Goal: Ask a question

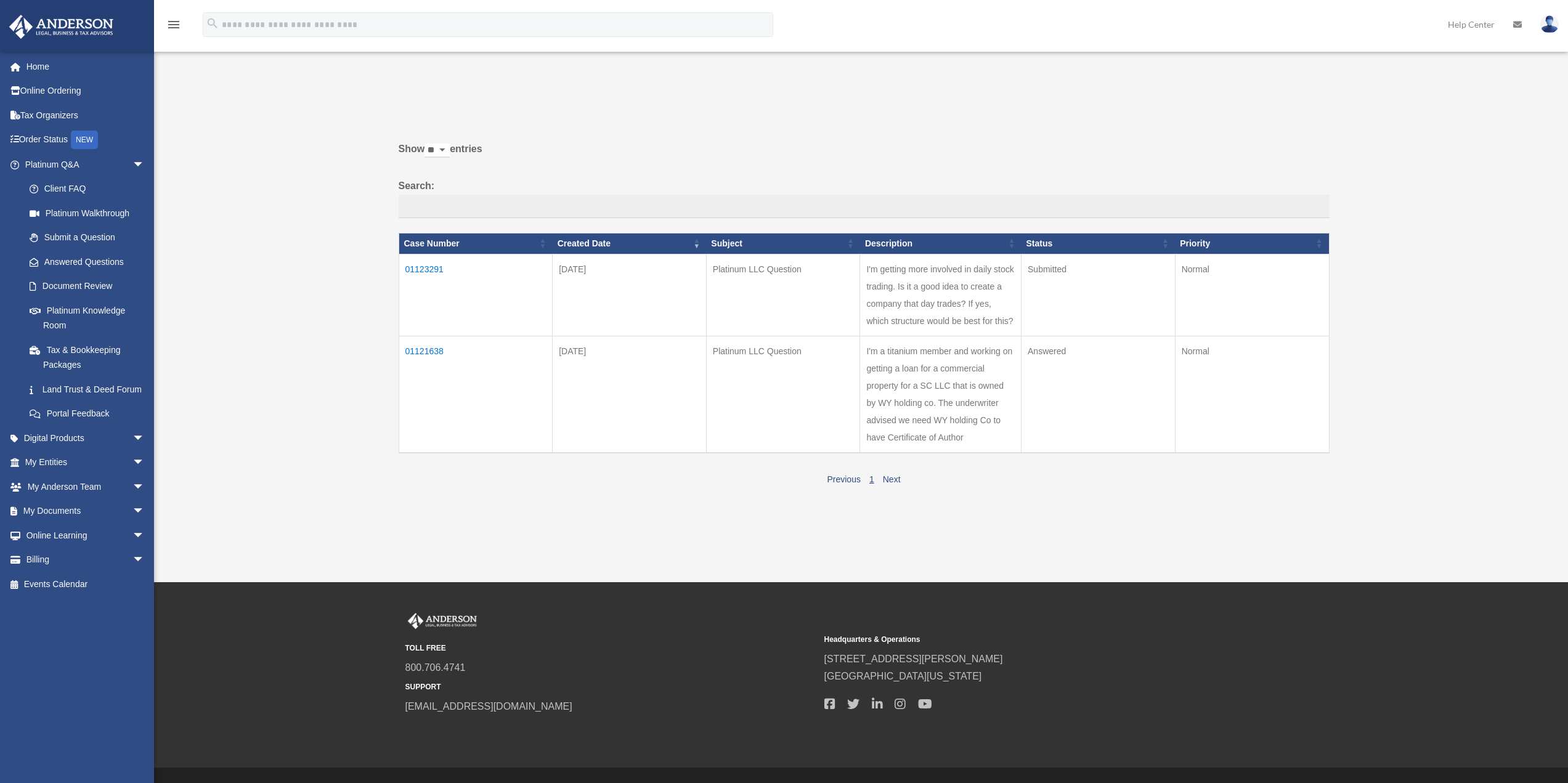
click at [442, 268] on td "01123291" at bounding box center [475, 294] width 154 height 82
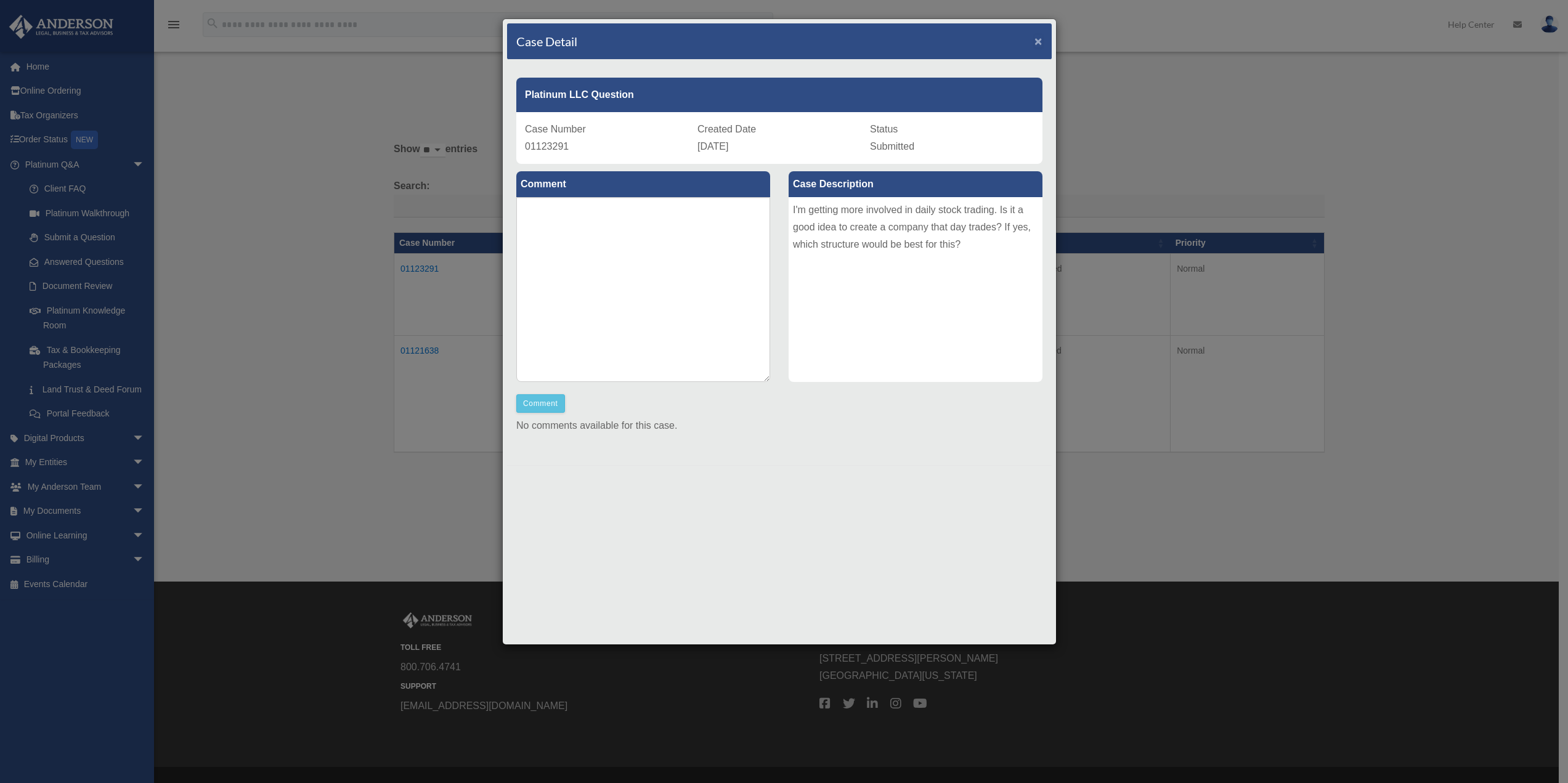
click at [1036, 42] on span "×" at bounding box center [1038, 41] width 8 height 14
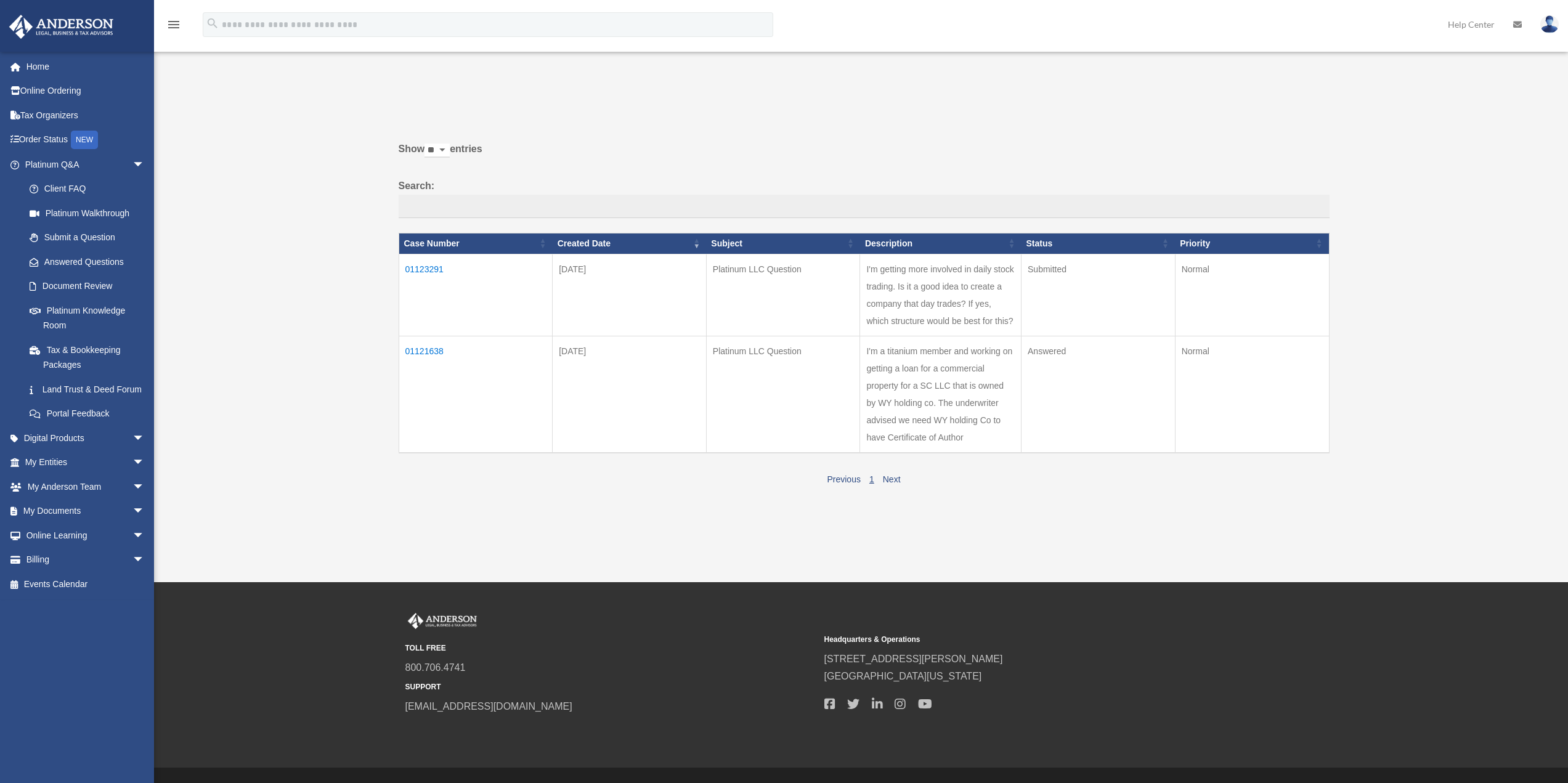
click at [442, 352] on td "01121638" at bounding box center [475, 394] width 154 height 117
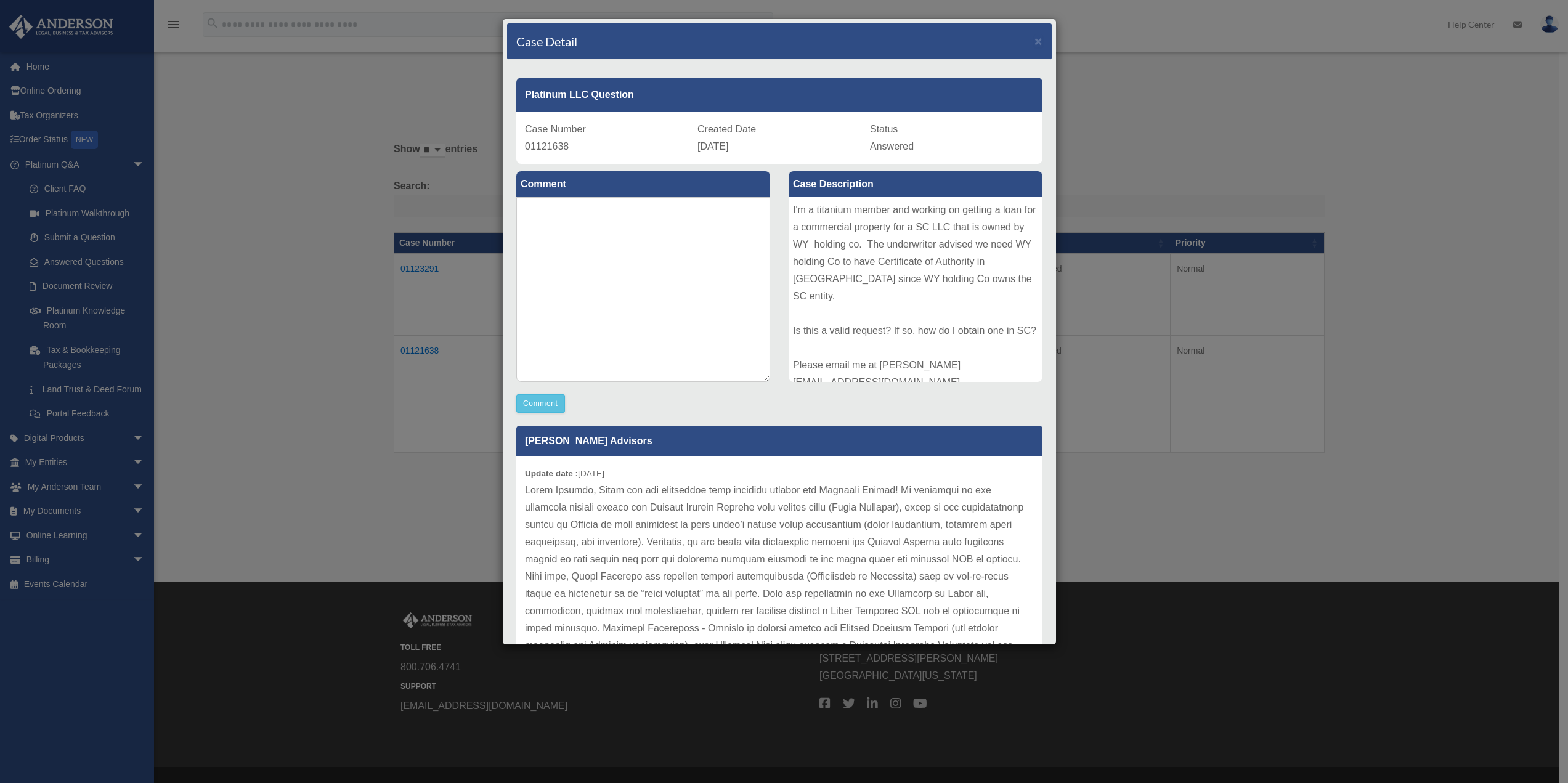
scroll to position [56, 0]
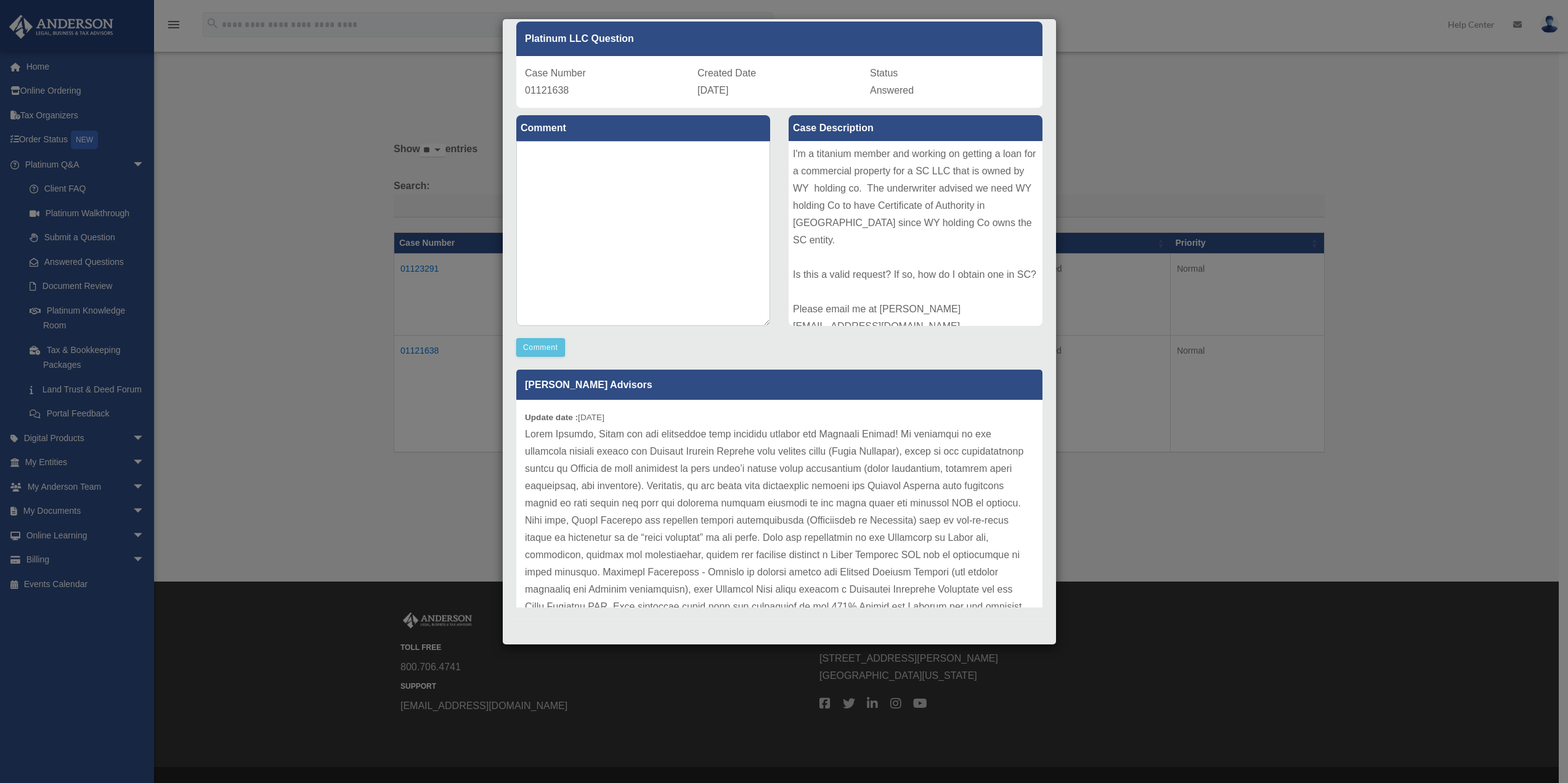
click at [855, 497] on p at bounding box center [779, 658] width 509 height 466
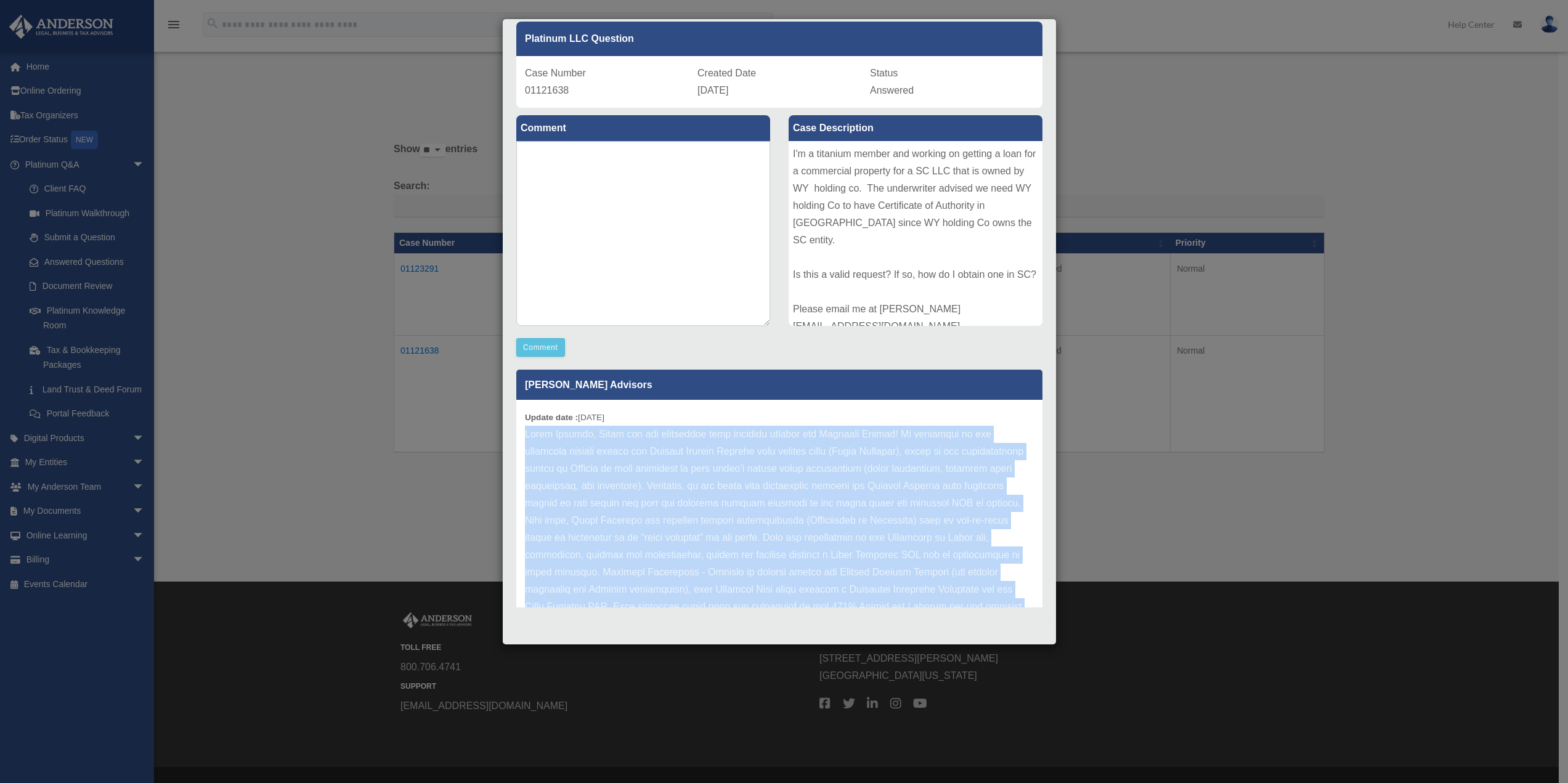
click at [855, 497] on p at bounding box center [779, 658] width 509 height 466
copy div "Hello Dmitriy, Thank you for submitting your question through the Platinum Port…"
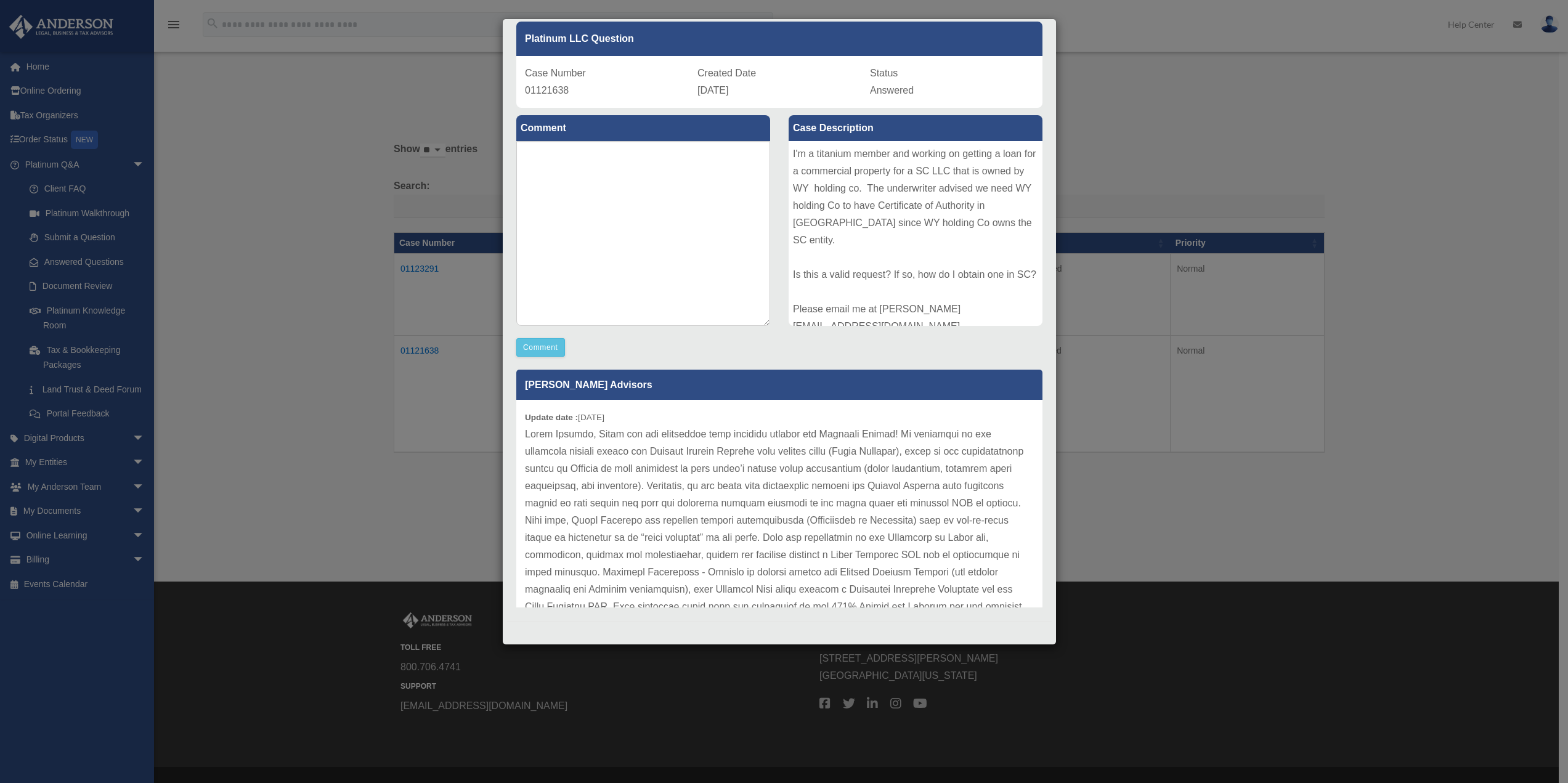
click at [707, 339] on div "Comment" at bounding box center [643, 347] width 254 height 18
click at [1156, 467] on div "Case Detail × Platinum LLC Question Case Number 01121638 Created Date September…" at bounding box center [784, 392] width 1568 height 783
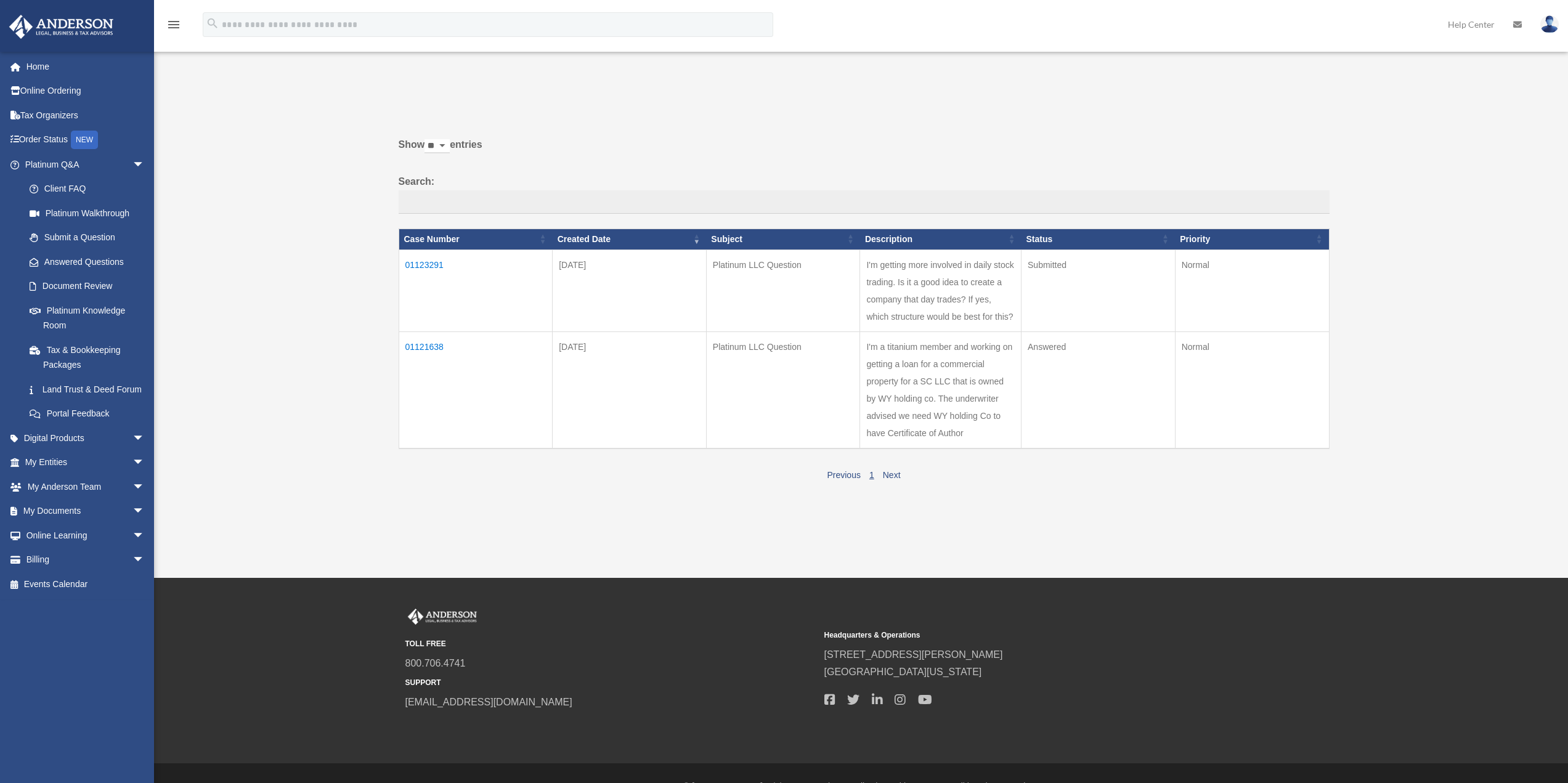
scroll to position [0, 0]
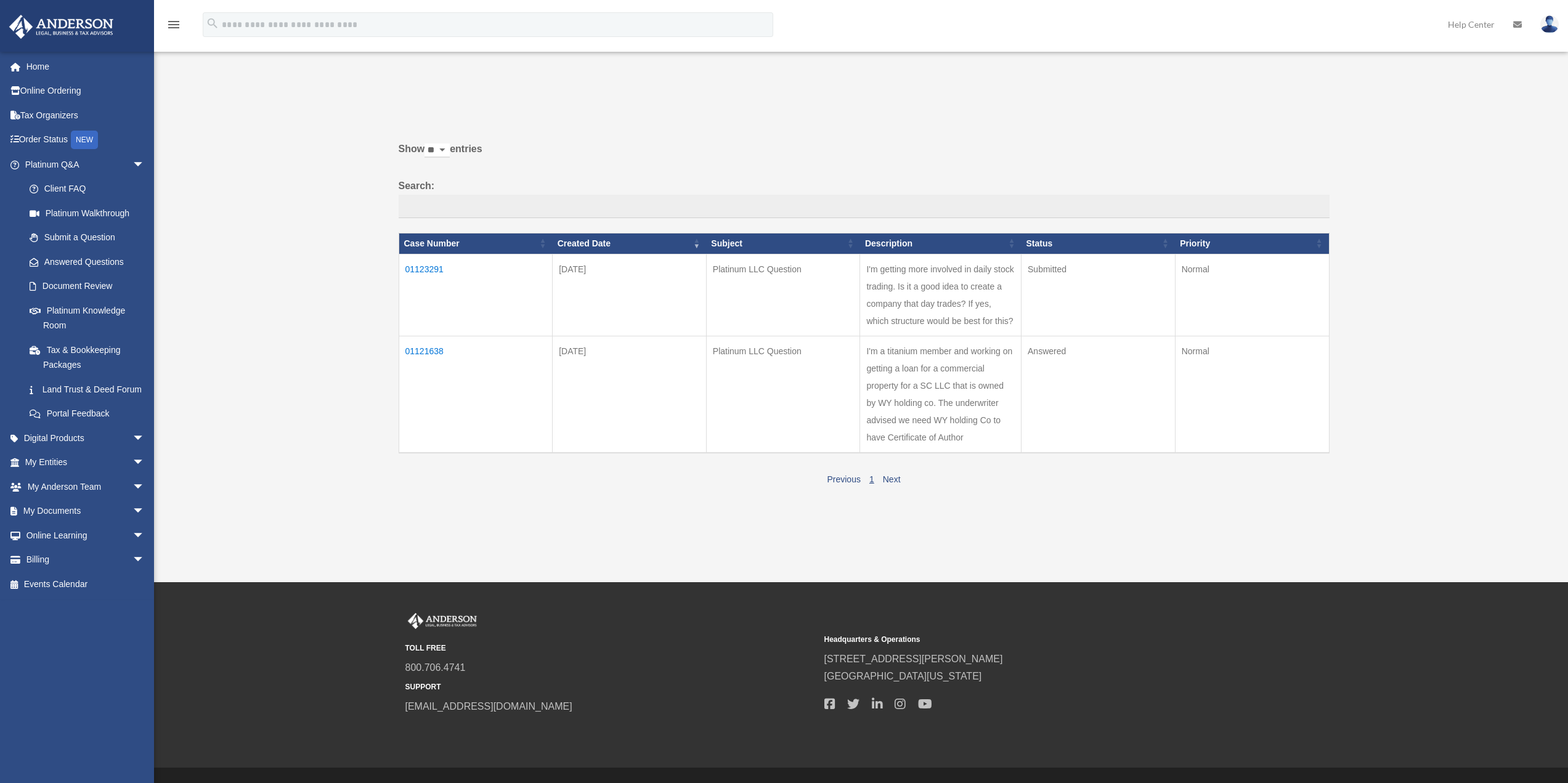
drag, startPoint x: 301, startPoint y: 230, endPoint x: 262, endPoint y: 112, distance: 124.3
click at [299, 221] on div "Past Questions & Answers dmitriy@elitelgx.com Sign Out dmitriy@elitelgx.com Hom…" at bounding box center [784, 291] width 1568 height 457
click at [426, 268] on td "01123291" at bounding box center [475, 294] width 154 height 82
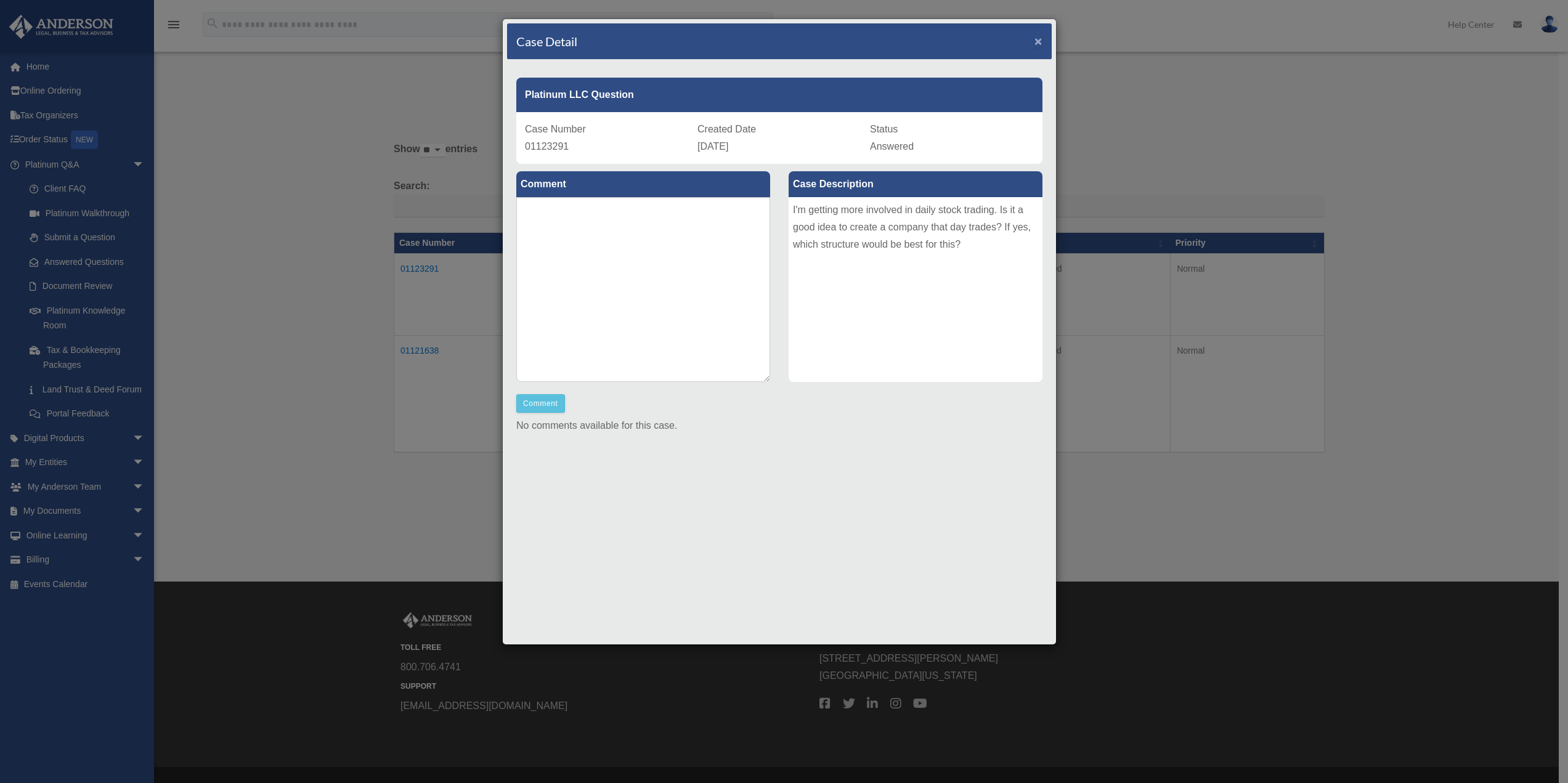
click at [1036, 40] on span "×" at bounding box center [1038, 41] width 8 height 14
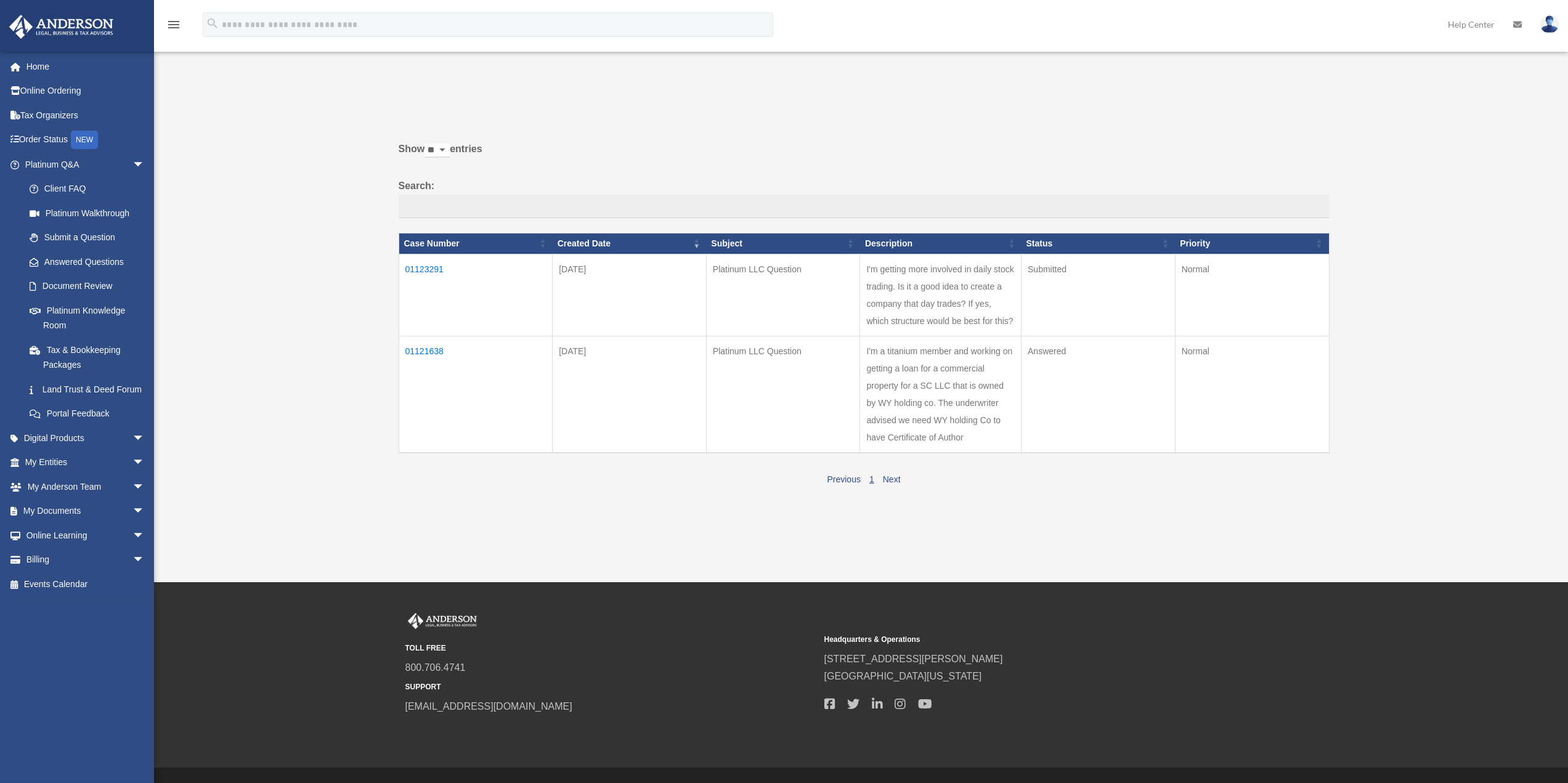
click at [423, 341] on td "01121638" at bounding box center [475, 394] width 154 height 117
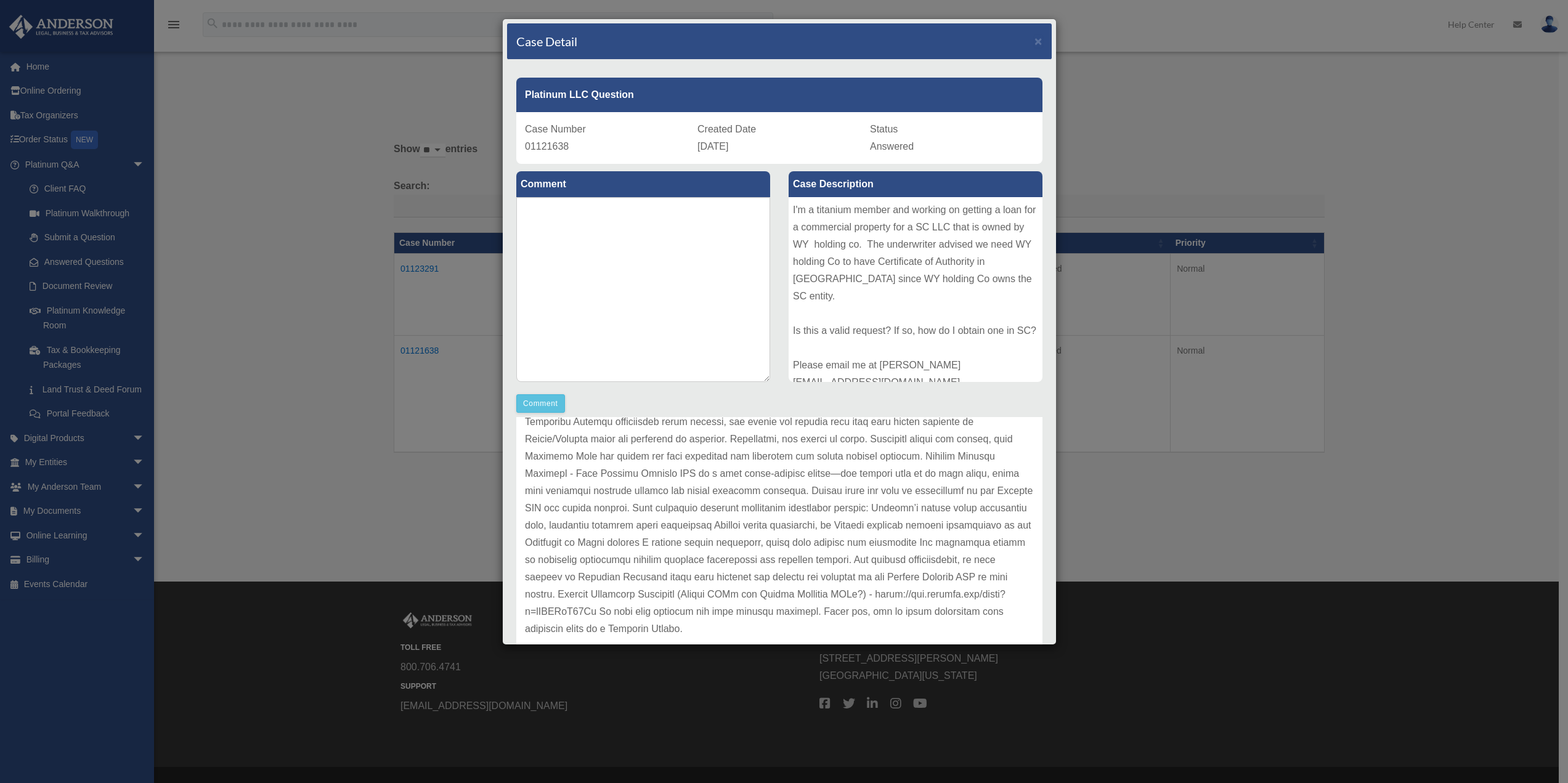
scroll to position [56, 0]
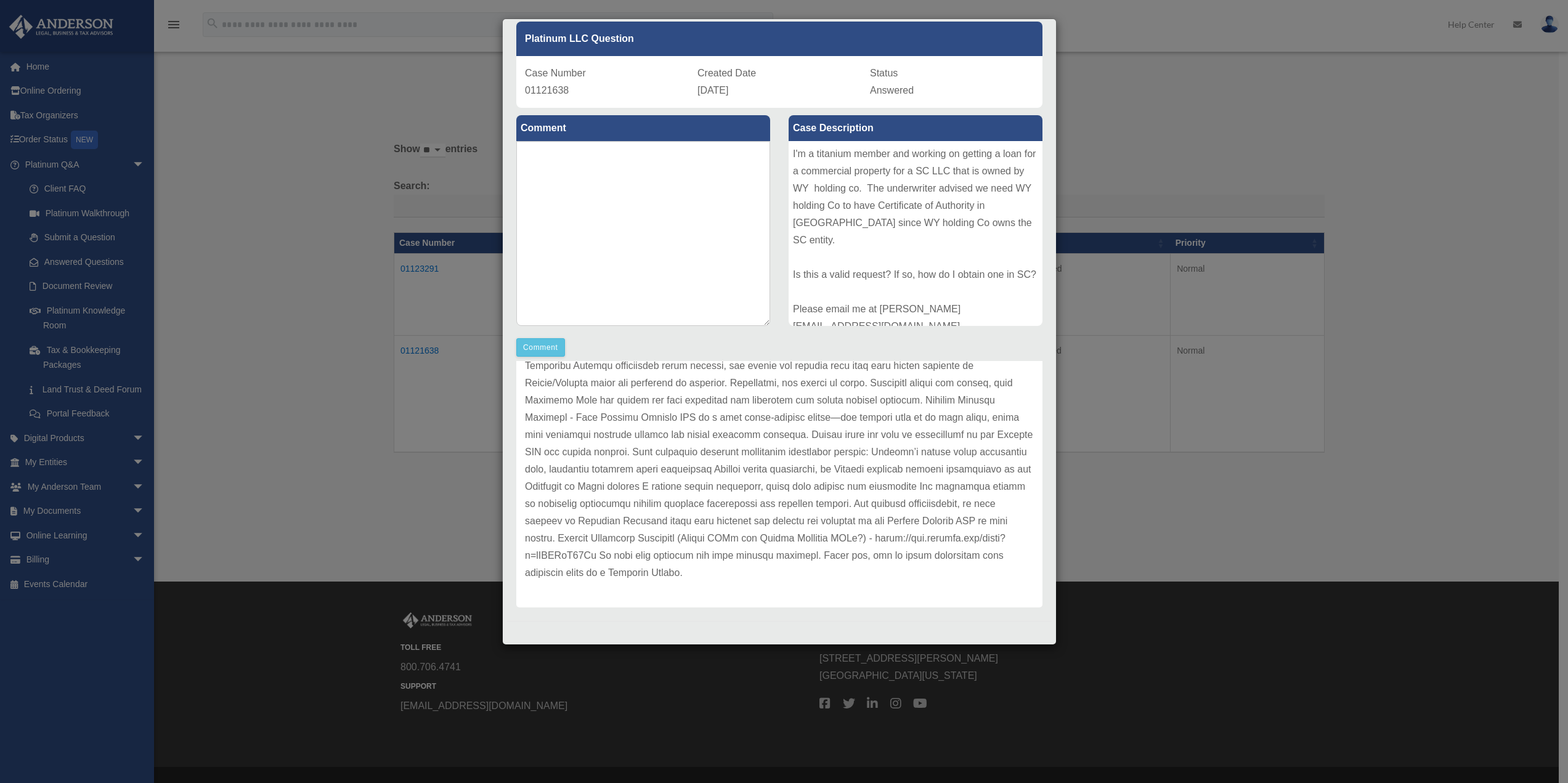
click at [430, 445] on div "Case Detail × Platinum LLC Question Case Number 01121638 Created Date September…" at bounding box center [784, 392] width 1568 height 783
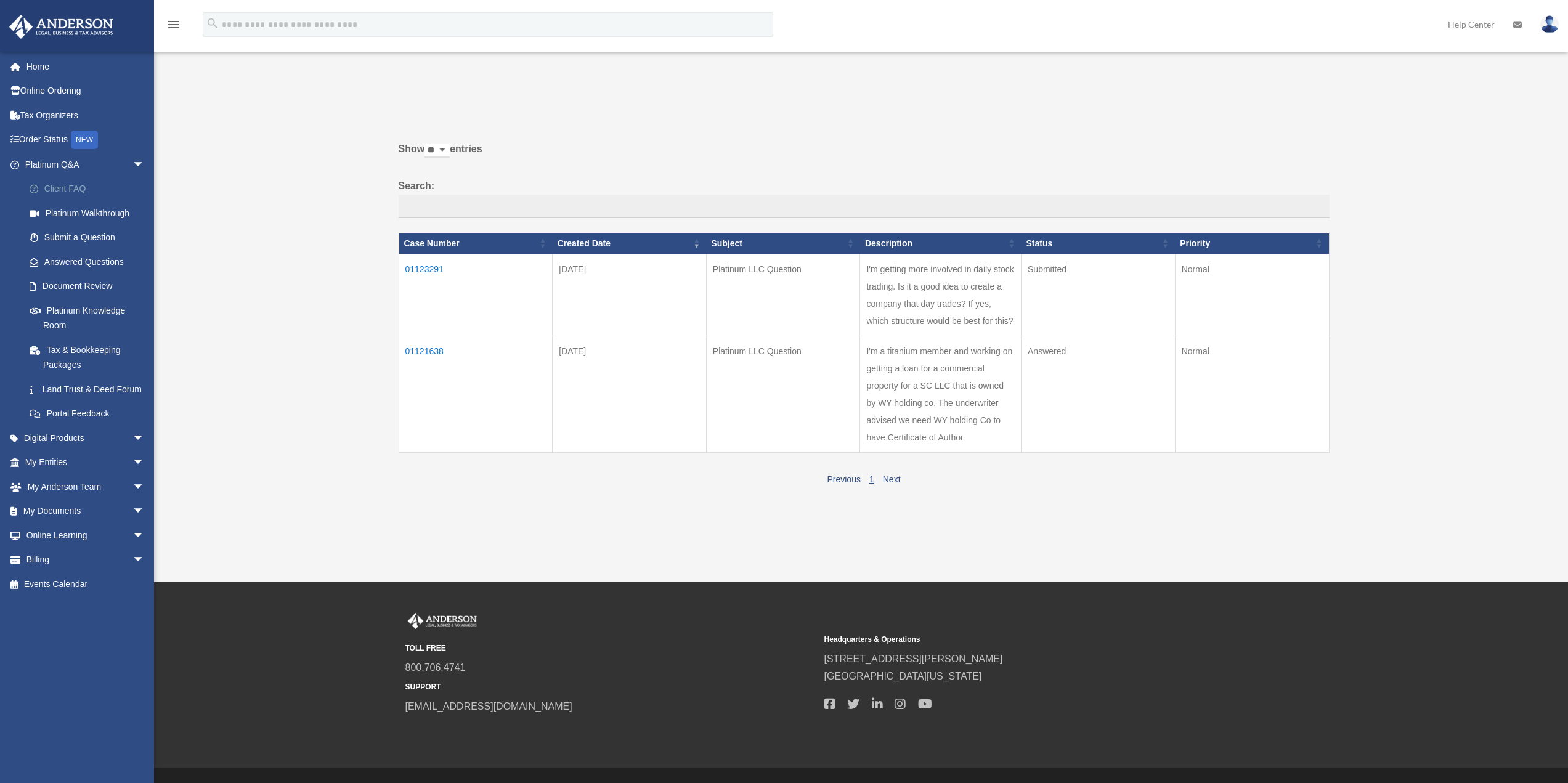
click at [63, 188] on link "Client FAQ" at bounding box center [90, 189] width 146 height 25
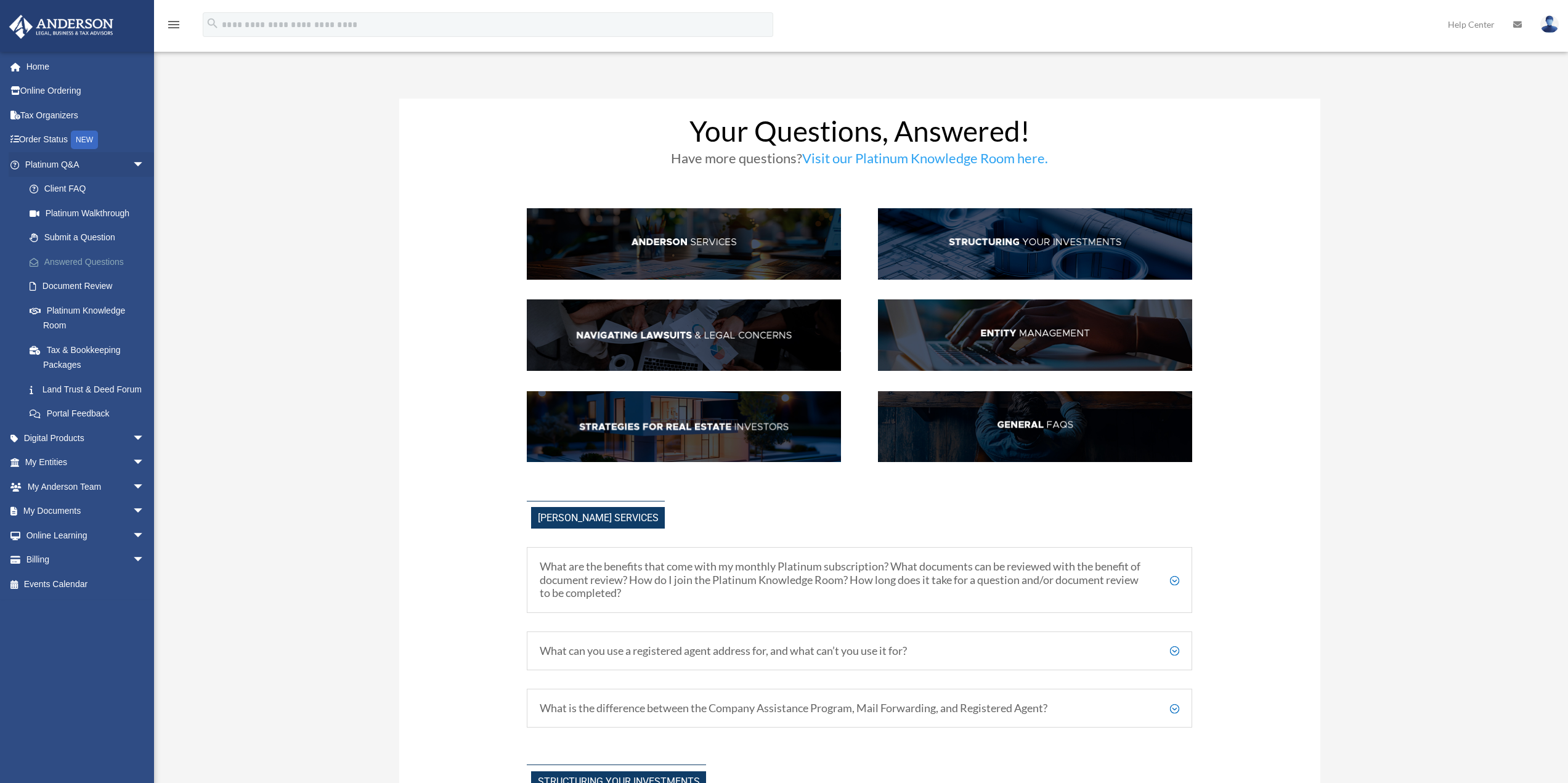
click at [76, 260] on link "Answered Questions" at bounding box center [90, 262] width 146 height 25
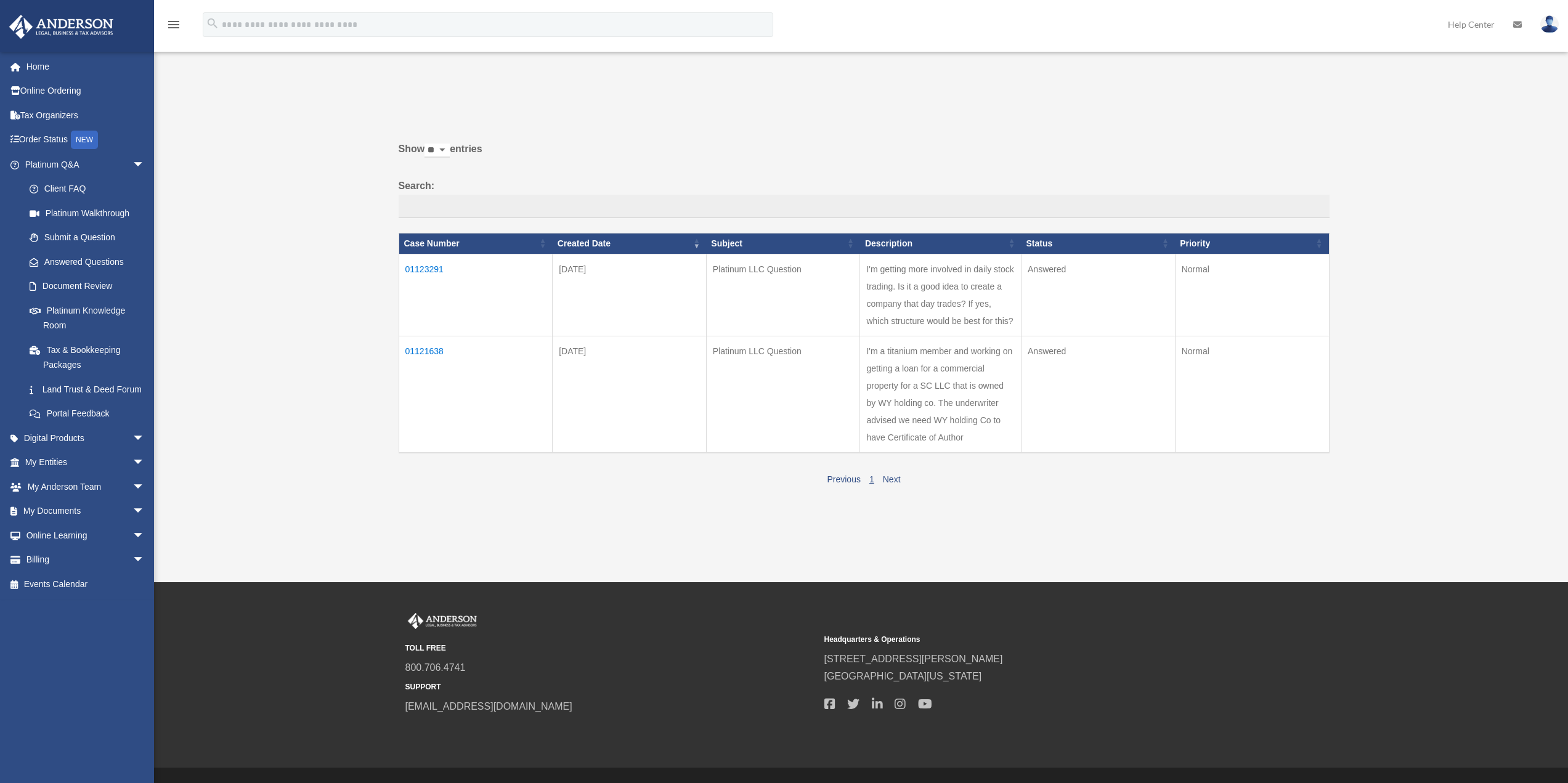
click at [436, 268] on td "01123291" at bounding box center [475, 294] width 154 height 82
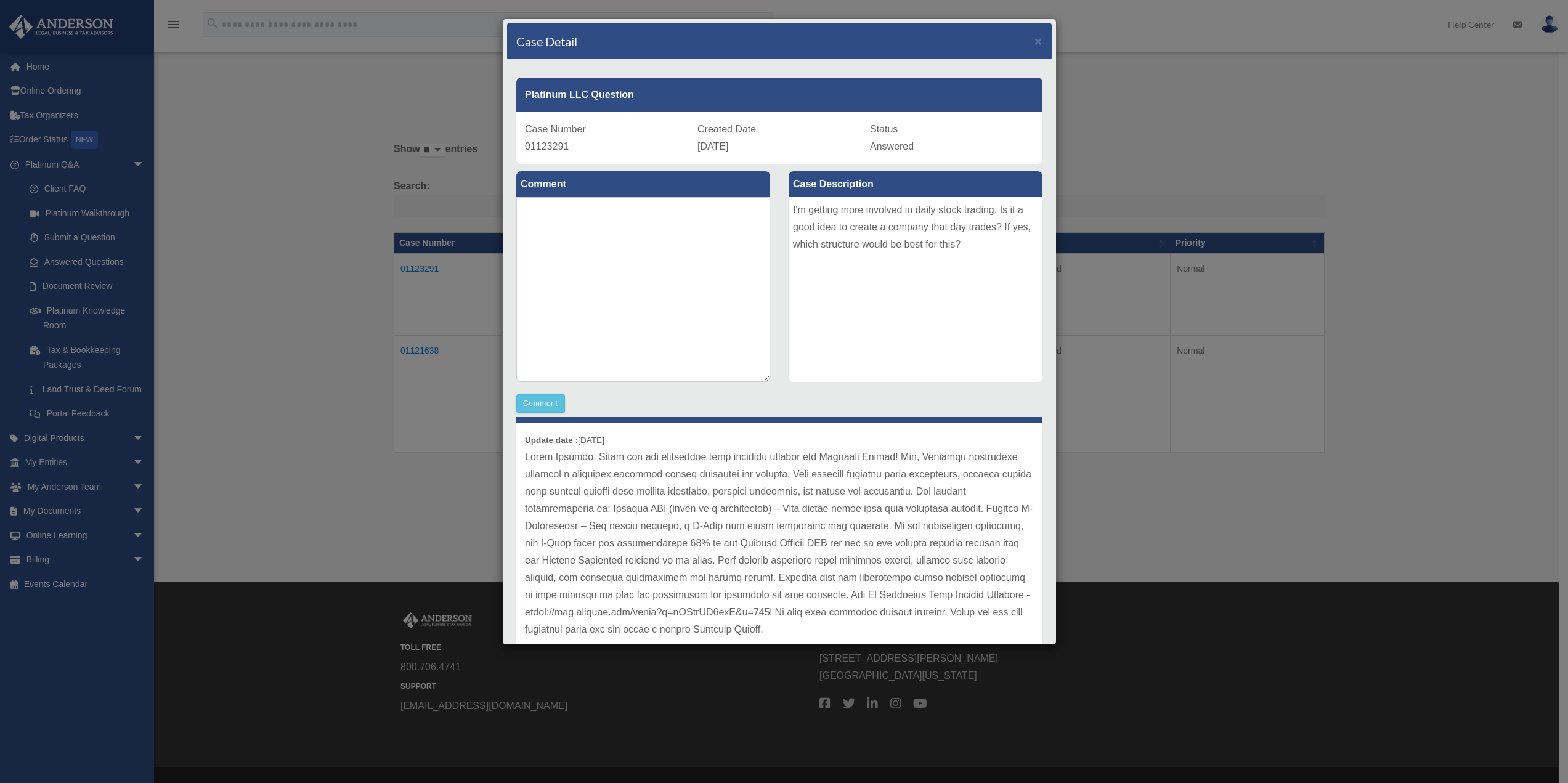
scroll to position [34, 0]
drag, startPoint x: 573, startPoint y: 474, endPoint x: 757, endPoint y: 472, distance: 184.0
click at [757, 472] on p at bounding box center [779, 543] width 509 height 190
click at [790, 471] on p at bounding box center [779, 543] width 509 height 190
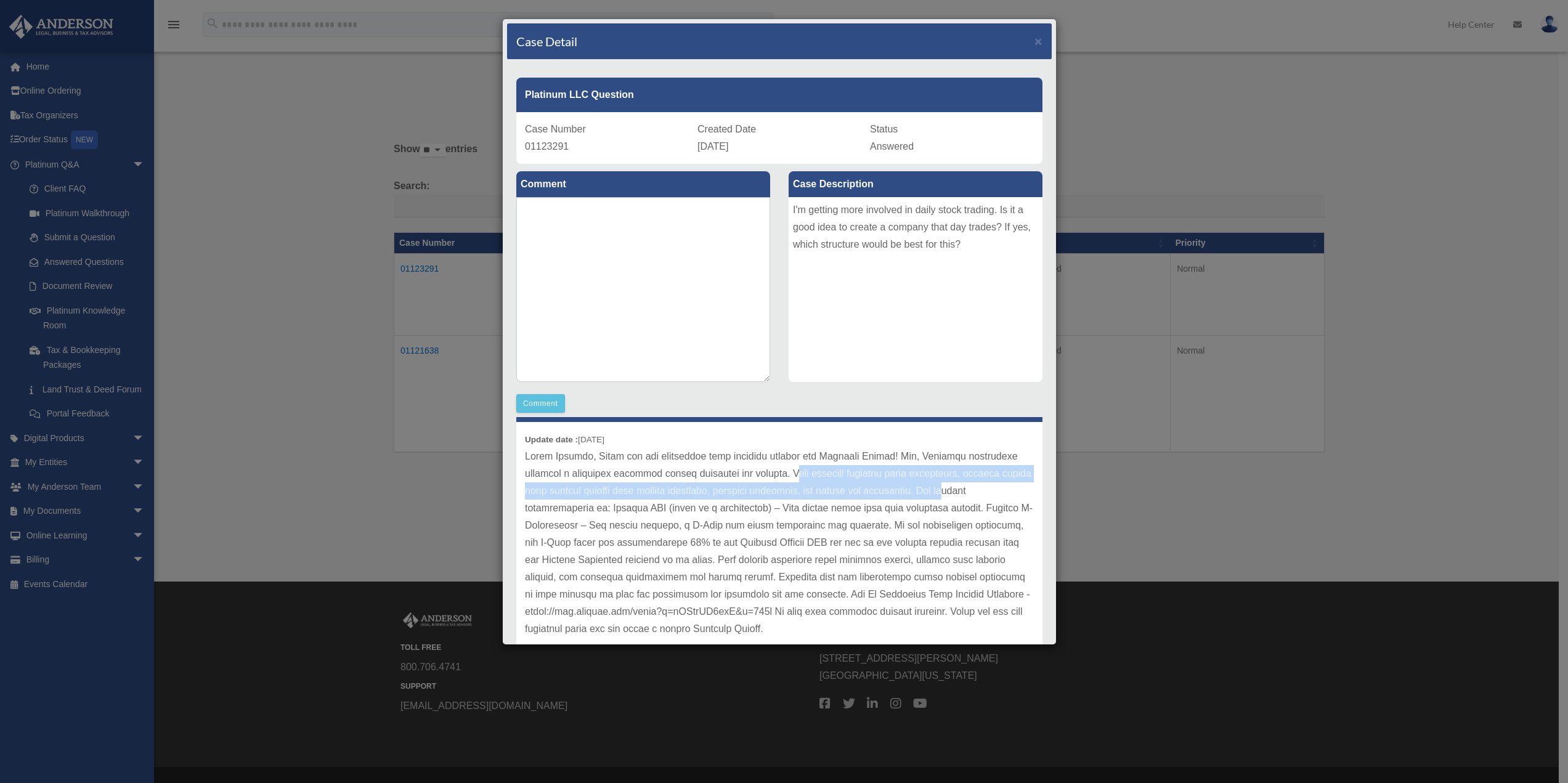
drag, startPoint x: 779, startPoint y: 472, endPoint x: 976, endPoint y: 485, distance: 197.4
click at [976, 485] on p at bounding box center [779, 543] width 509 height 190
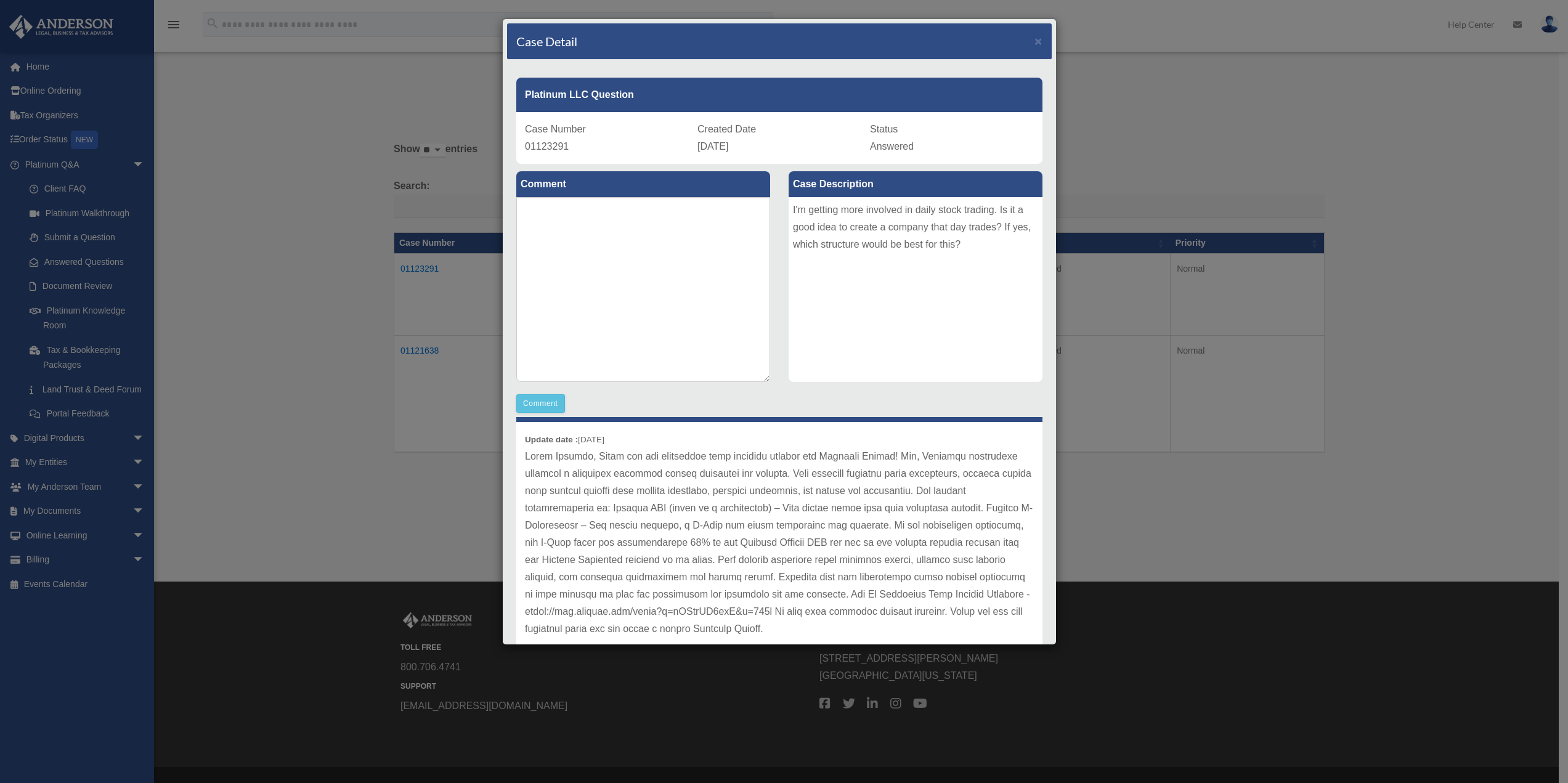
click at [901, 521] on p at bounding box center [779, 543] width 509 height 190
drag, startPoint x: 611, startPoint y: 507, endPoint x: 810, endPoint y: 505, distance: 199.0
click at [810, 505] on p at bounding box center [779, 543] width 509 height 190
click at [903, 519] on p at bounding box center [779, 543] width 509 height 190
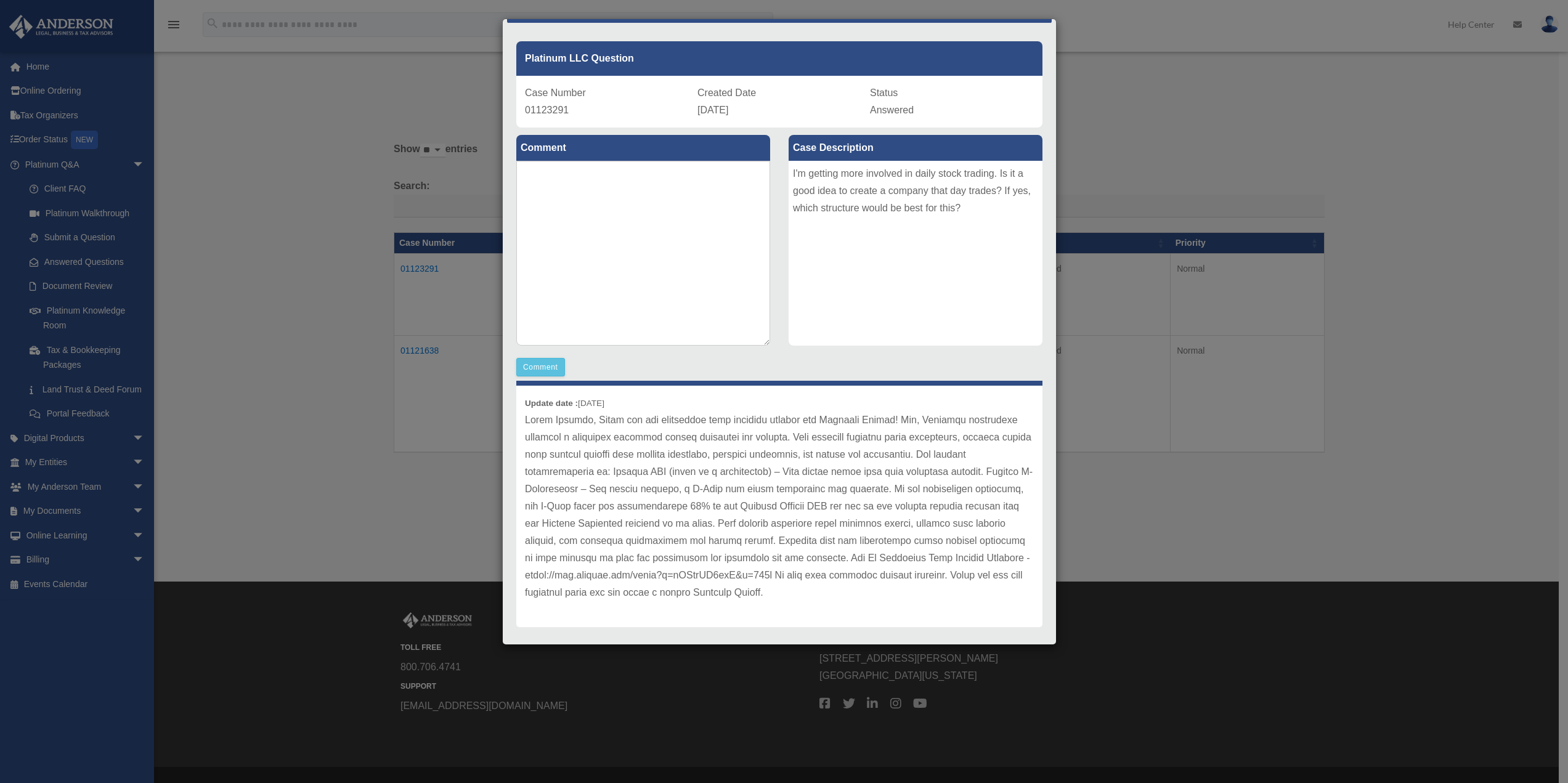
scroll to position [56, 0]
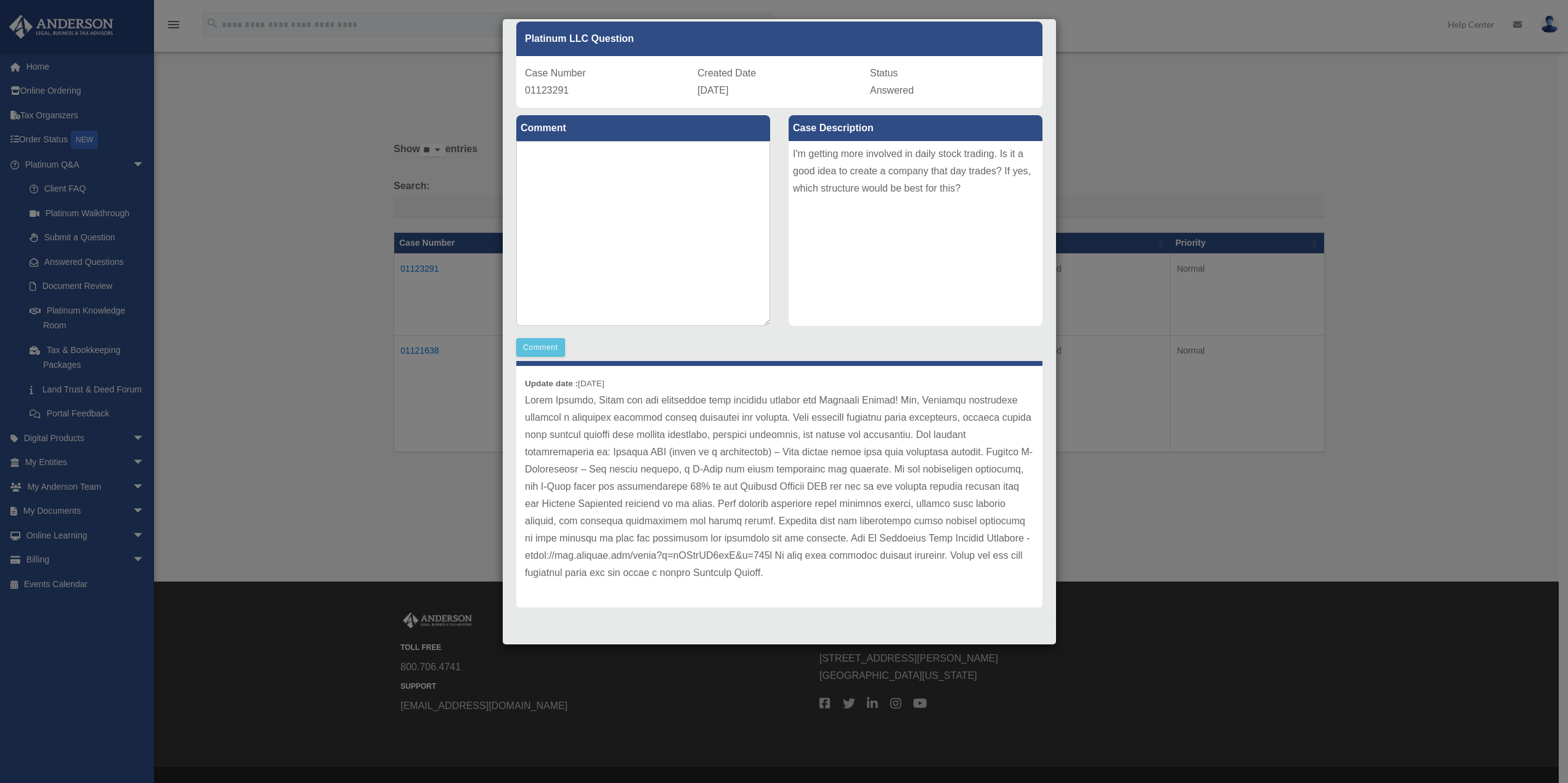
click at [365, 466] on div "Case Detail × Platinum LLC Question Case Number 01123291 Created Date September…" at bounding box center [784, 392] width 1568 height 783
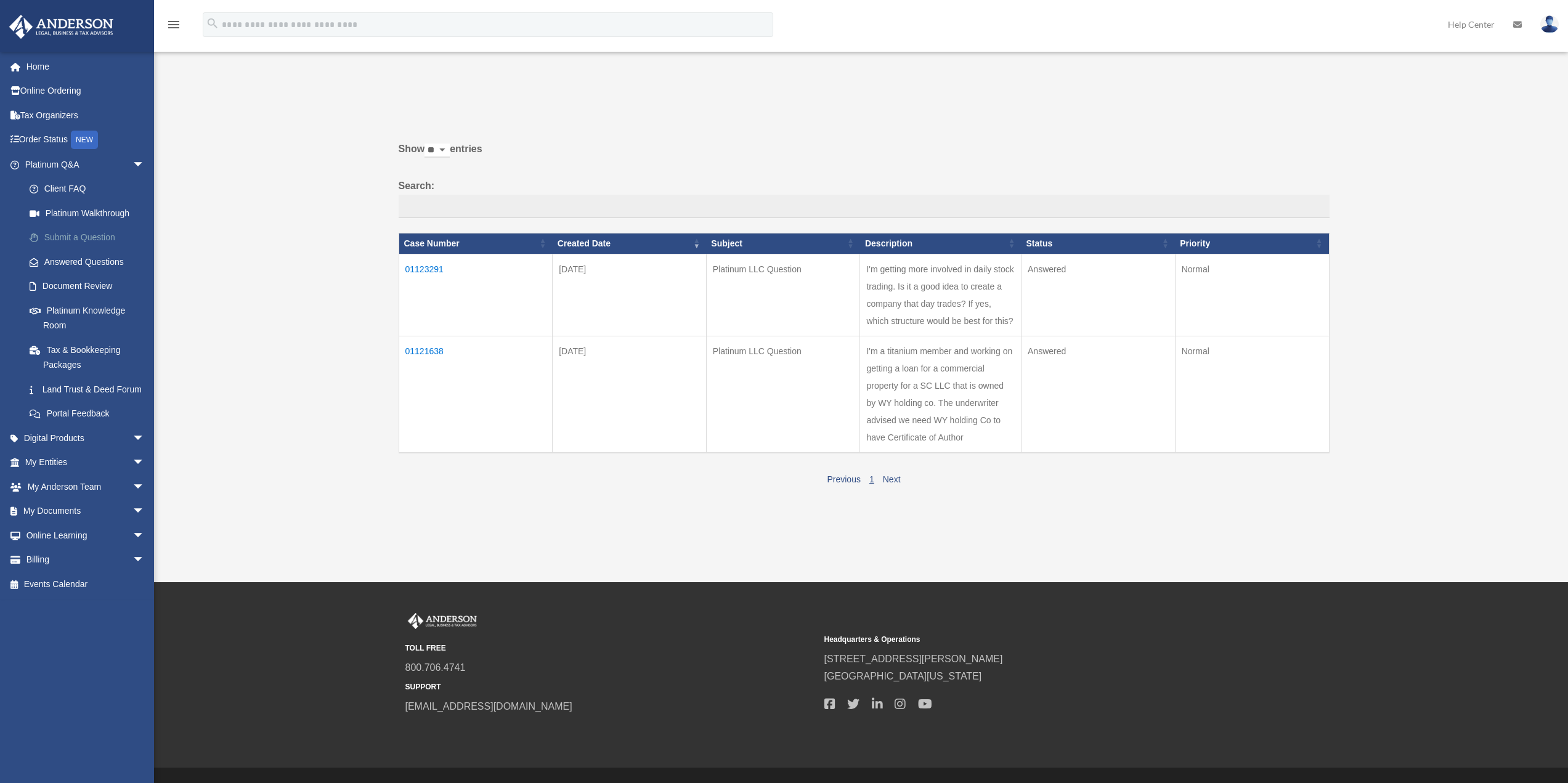
click at [99, 238] on link "Submit a Question" at bounding box center [90, 238] width 146 height 25
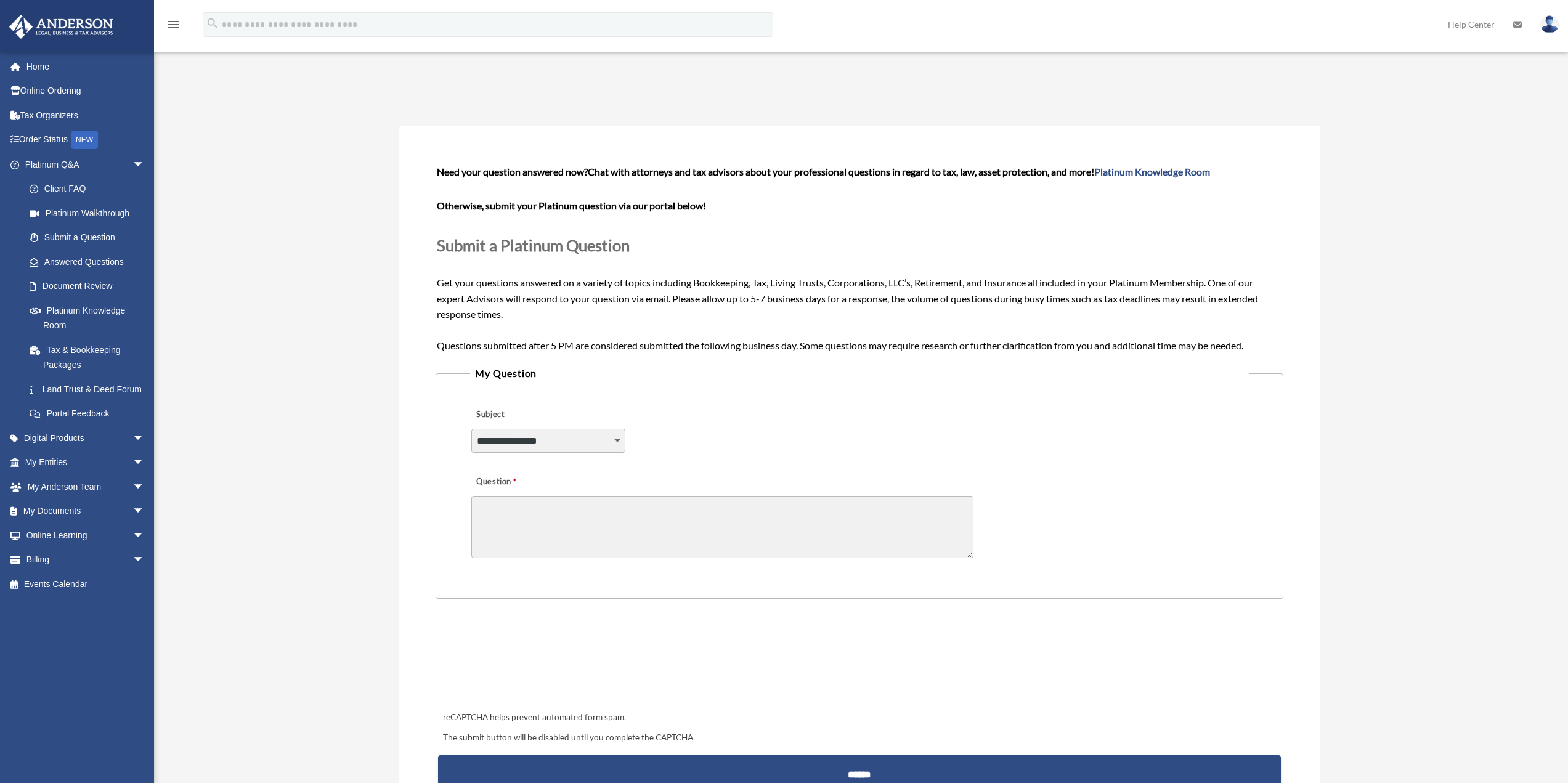
click at [521, 432] on select "**********" at bounding box center [548, 440] width 154 height 24
select select "******"
click at [471, 429] on select "**********" at bounding box center [548, 440] width 154 height 24
click at [529, 521] on textarea "Question" at bounding box center [722, 527] width 502 height 62
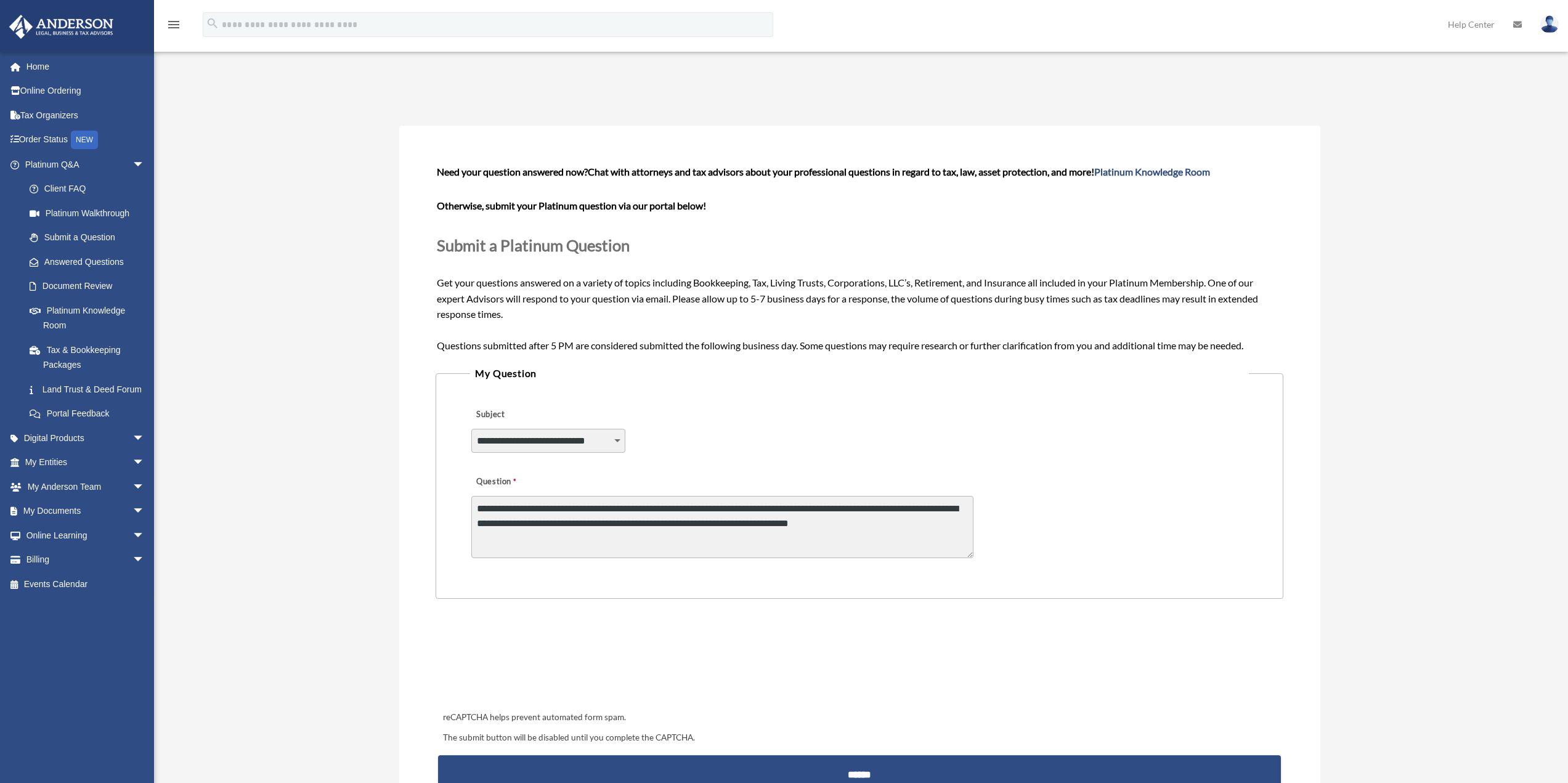
type textarea "**********"
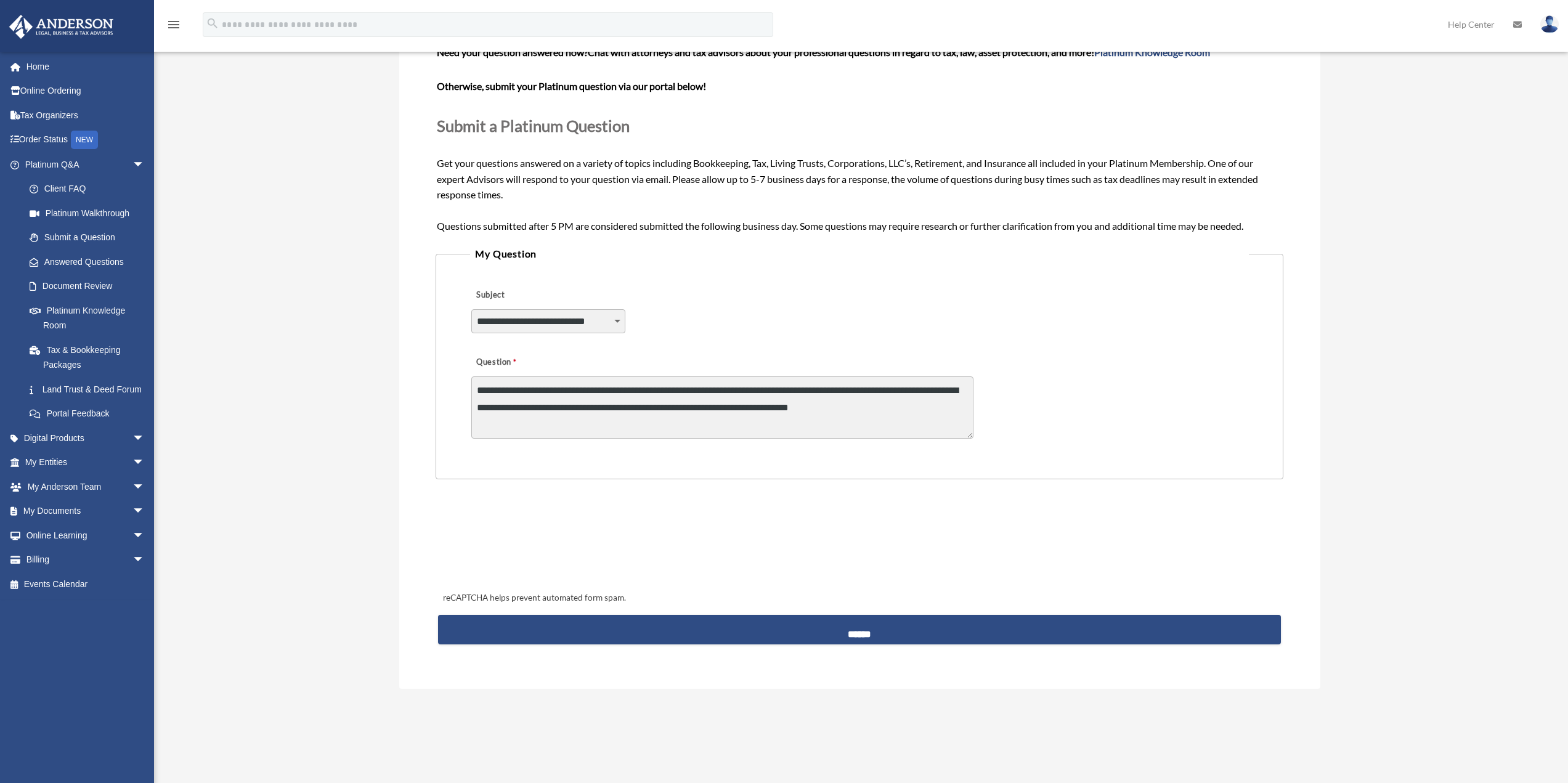
scroll to position [308, 0]
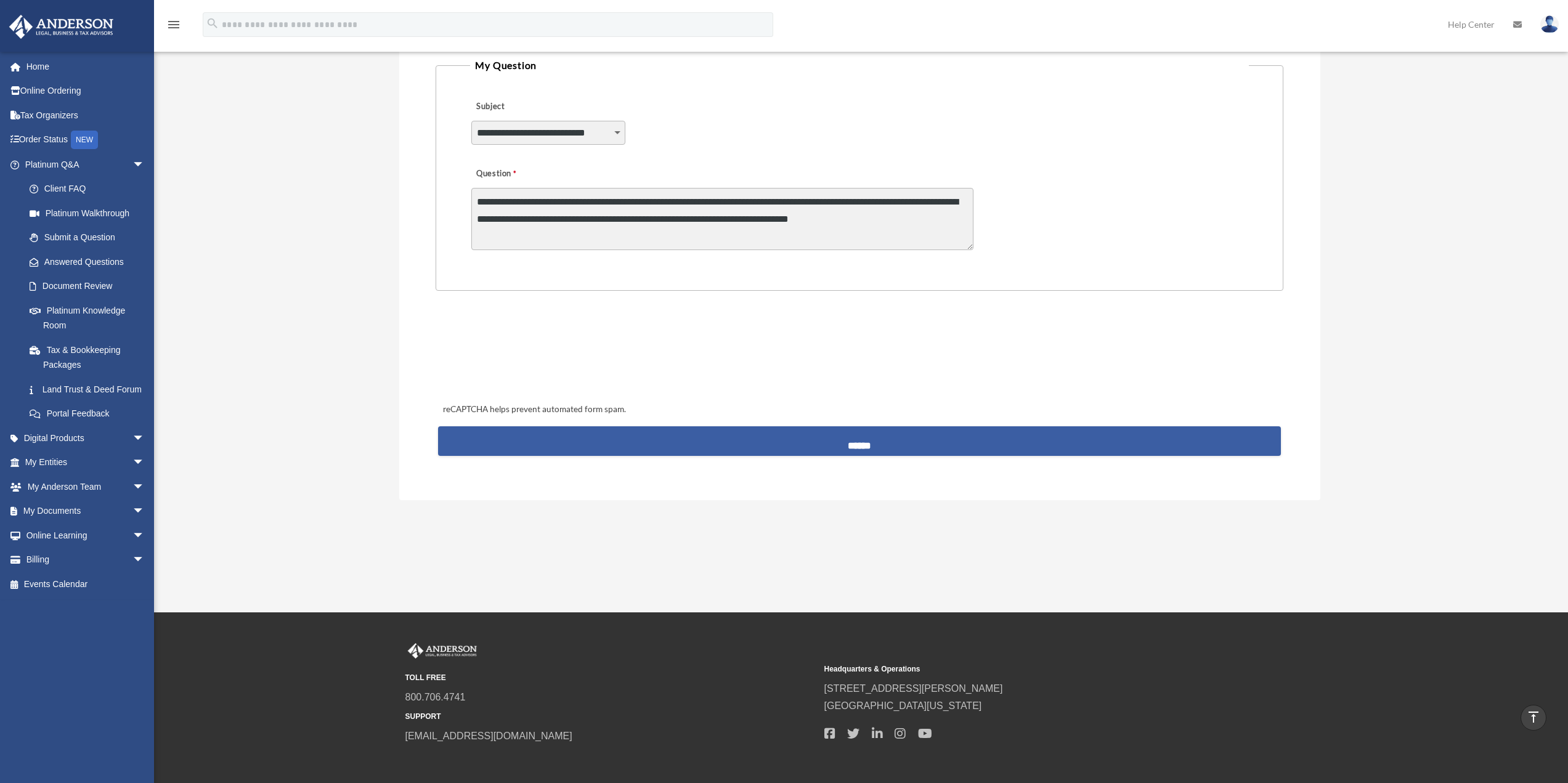
click at [871, 451] on input "******" at bounding box center [859, 441] width 842 height 30
